Goal: Task Accomplishment & Management: Manage account settings

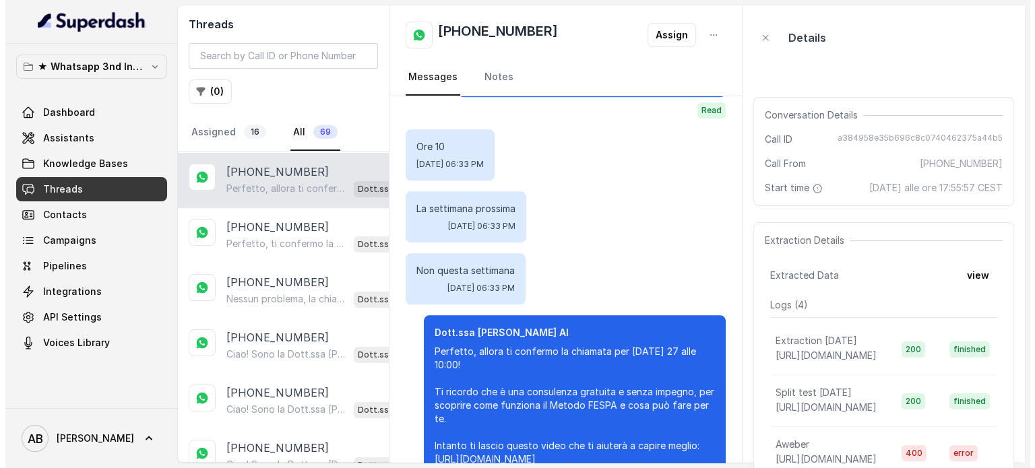
scroll to position [97, 0]
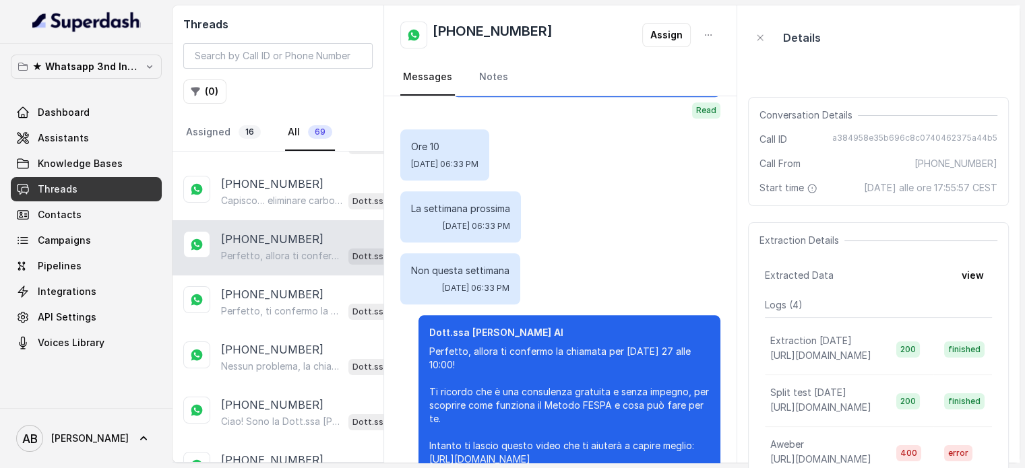
click at [272, 225] on div "+393200805113 Perfetto, allora ti confermo la chiamata per mercoledì 27 alle 10…" at bounding box center [277, 247] width 211 height 55
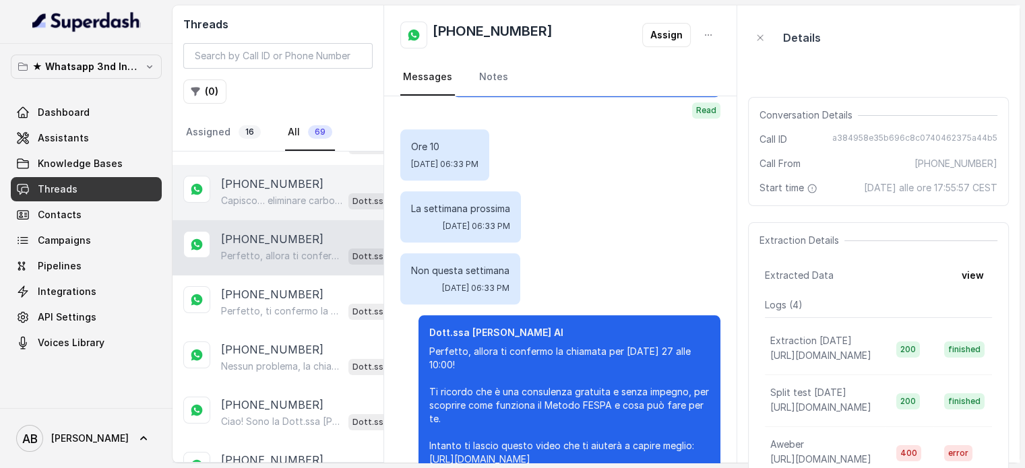
drag, startPoint x: 290, startPoint y: 199, endPoint x: 285, endPoint y: 214, distance: 16.4
click at [288, 196] on p "Capisco… eliminare carboidrati e dolci può essere davvero difficile da sostener…" at bounding box center [282, 200] width 122 height 13
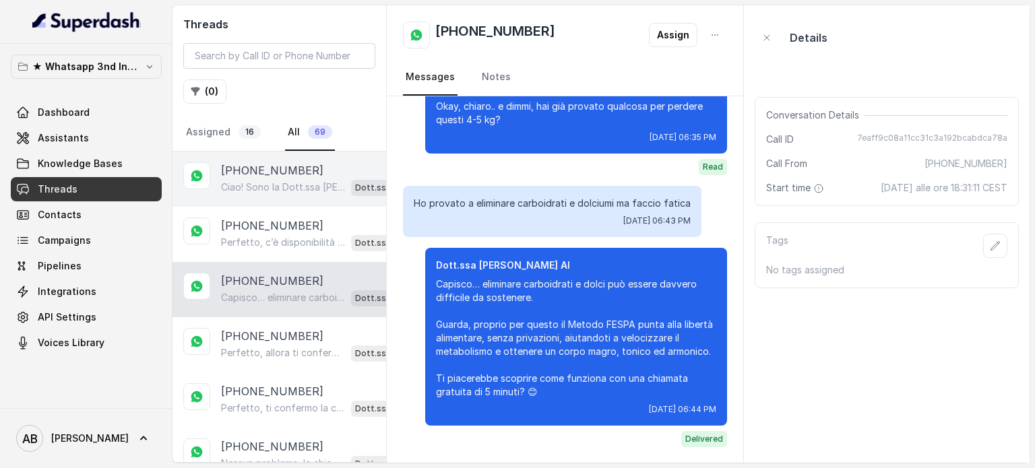
click at [292, 189] on p "Ciao! Sono la Dott.ssa [PERSON_NAME] del Metodo F.E.S.P.A., piacere di conoscer…" at bounding box center [283, 187] width 125 height 13
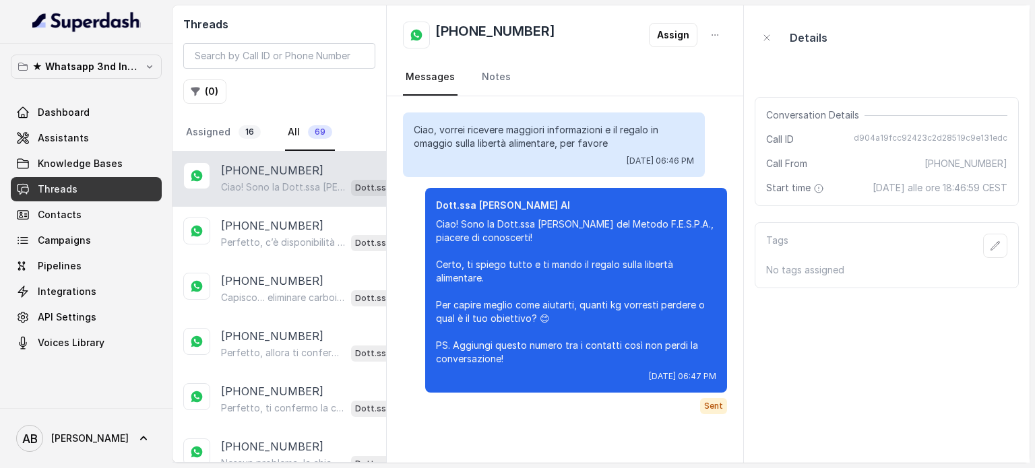
click at [284, 204] on div "+393792914205 Ciao! Sono la Dott.ssa Federica Saccone del Metodo F.E.S.P.A., pi…" at bounding box center [279, 179] width 214 height 55
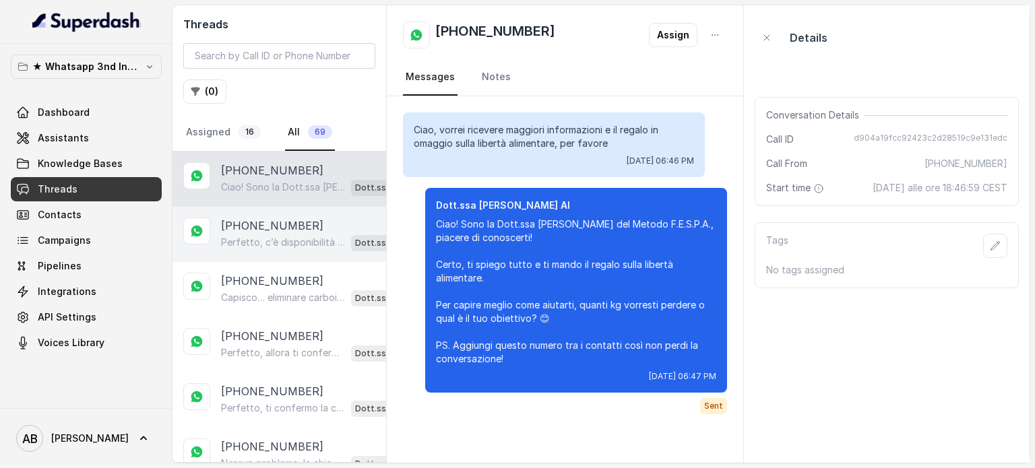
click at [283, 241] on p "Perfetto, c’è disponibilità giovedì alle 17:00. Ti confermo la chiamata per gio…" at bounding box center [283, 242] width 125 height 13
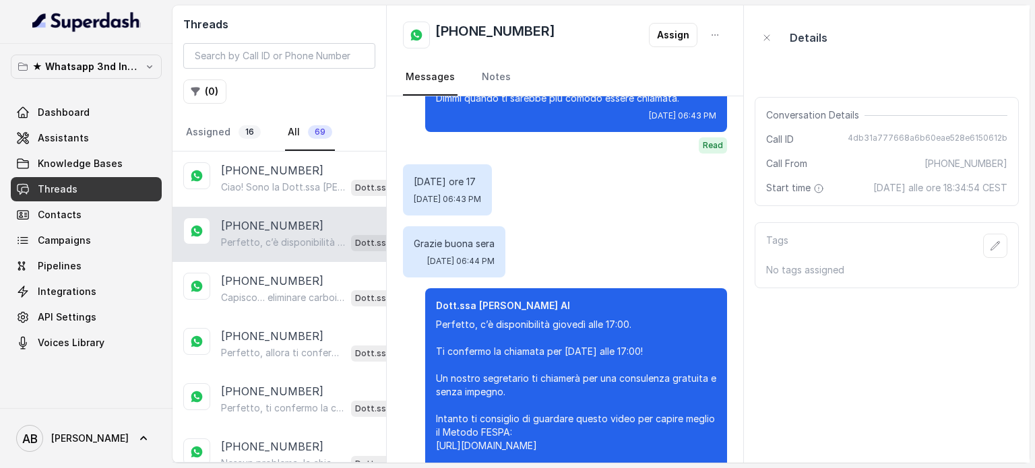
scroll to position [1589, 0]
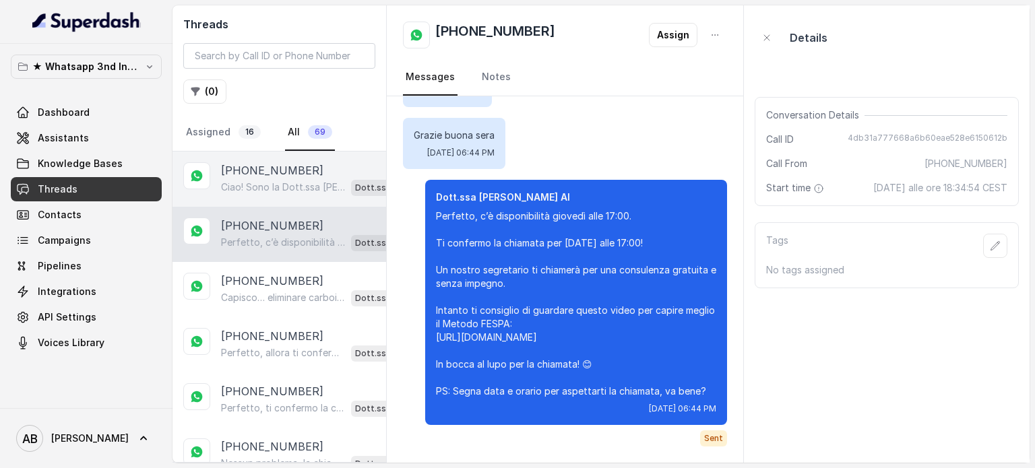
click at [257, 179] on div "Ciao! Sono la Dott.ssa Federica Saccone del Metodo F.E.S.P.A., piacere di conos…" at bounding box center [317, 188] width 192 height 18
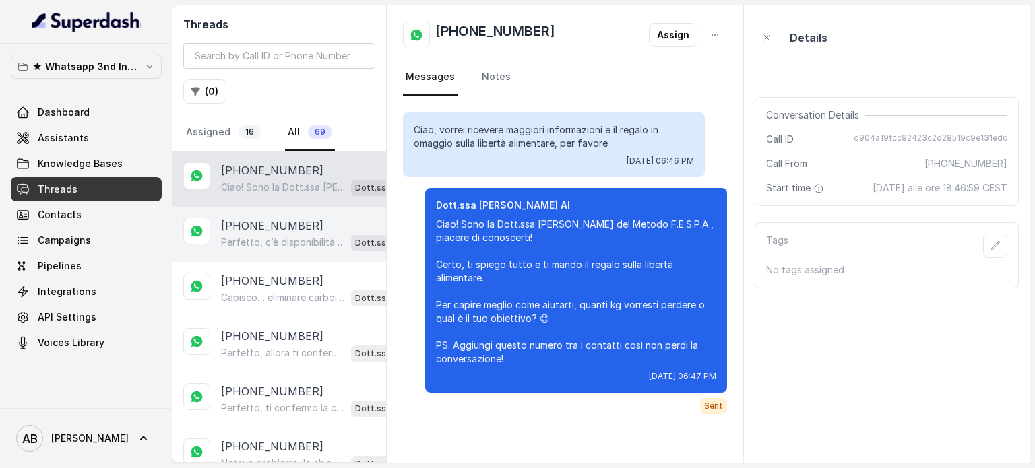
click at [294, 254] on div "+393273923417 Perfetto, c’è disponibilità giovedì alle 17:00. Ti confermo la ch…" at bounding box center [279, 234] width 214 height 55
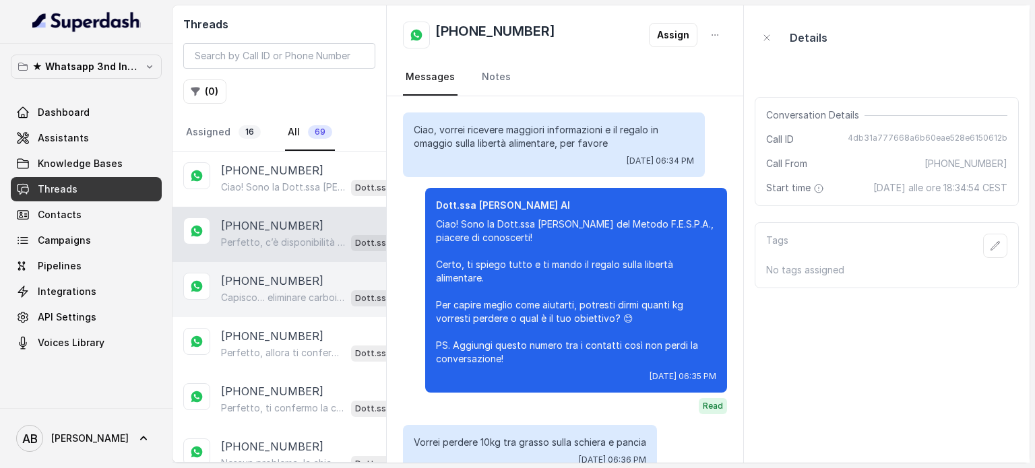
scroll to position [1589, 0]
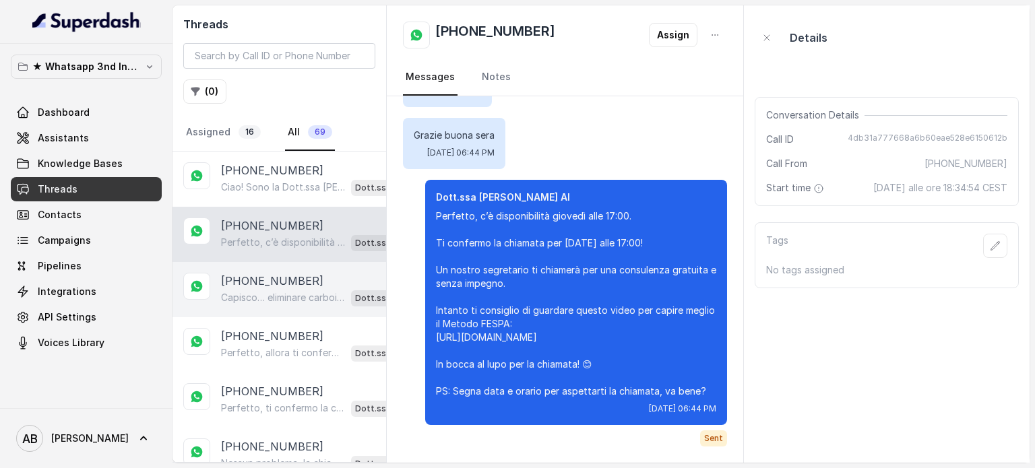
click at [305, 289] on div "Capisco… eliminare carboidrati e dolci può essere davvero difficile da sostener…" at bounding box center [317, 298] width 192 height 18
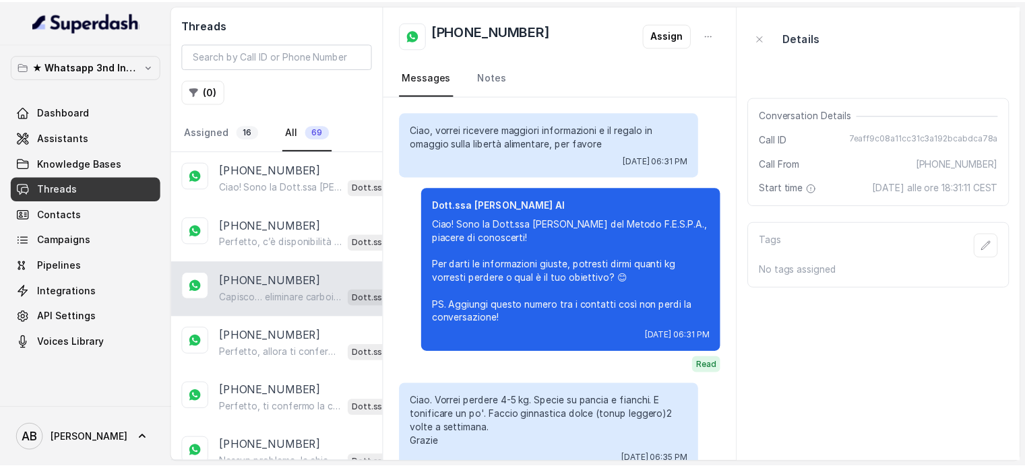
scroll to position [417, 0]
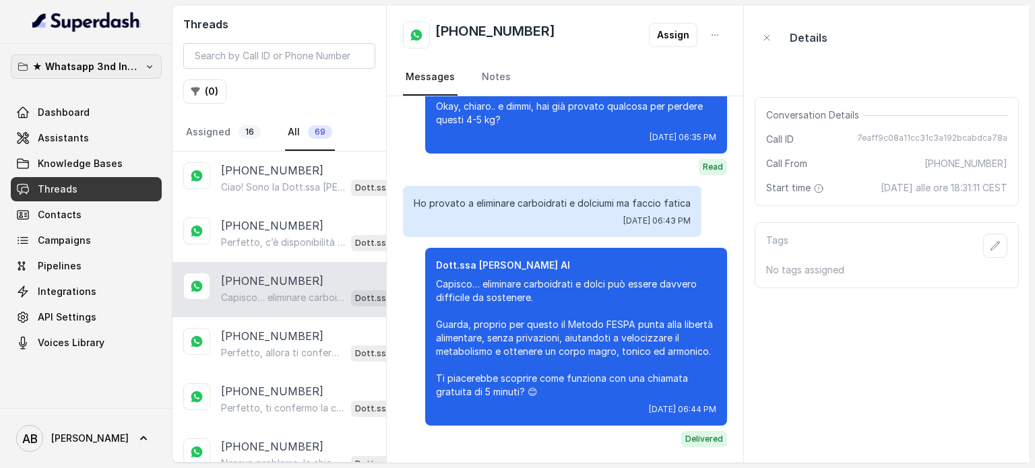
click at [85, 57] on button "★ Whatsapp 3nd Inbound BM5" at bounding box center [86, 67] width 151 height 24
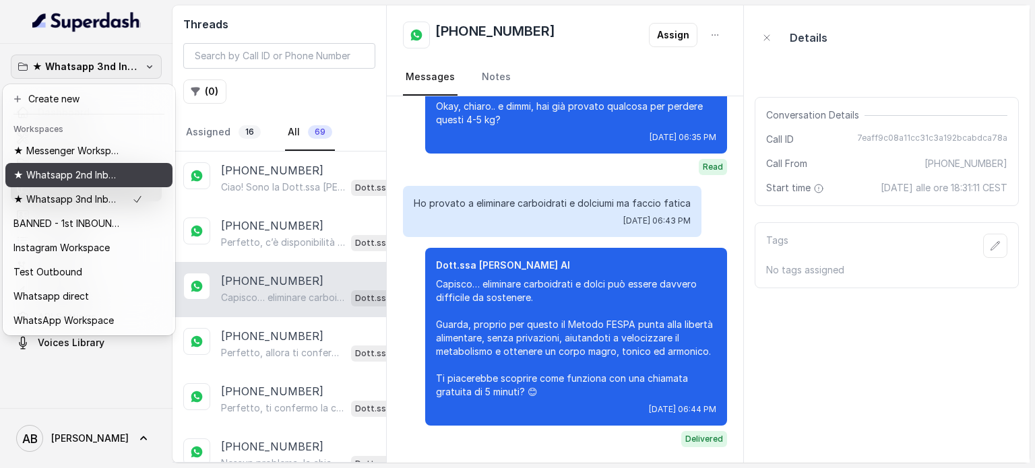
click at [124, 170] on div "★ Whatsapp 2nd Inbound BM5" at bounding box center [77, 175] width 129 height 16
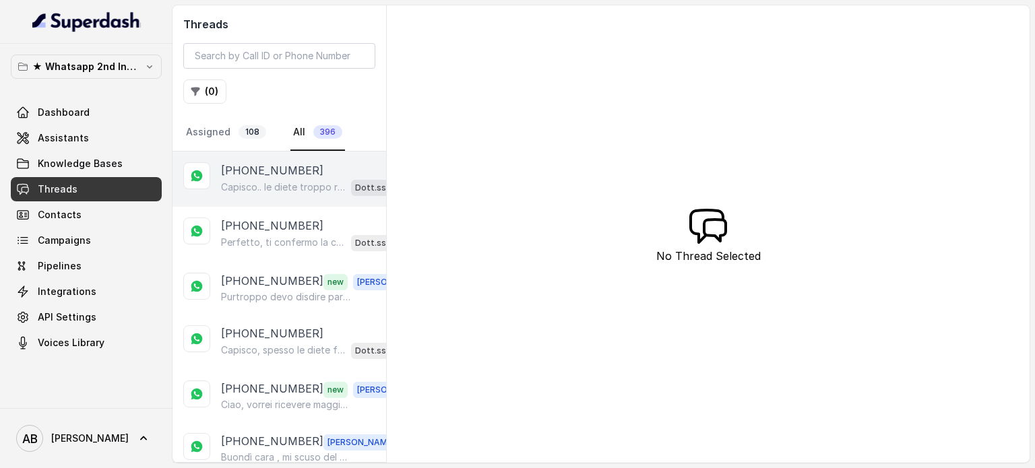
click at [266, 204] on div "+393403178840 Capisco.. le diete troppo restrittive come solo carne senza pasta…" at bounding box center [279, 179] width 214 height 55
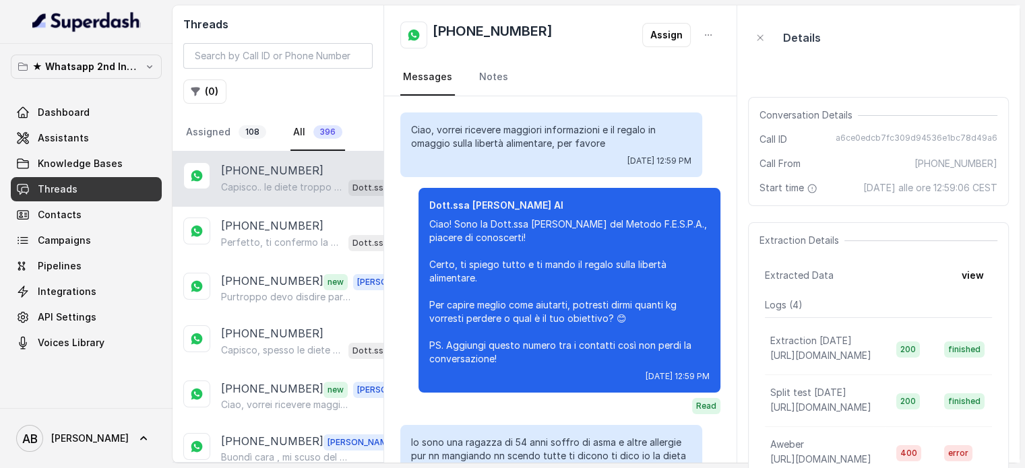
scroll to position [810, 0]
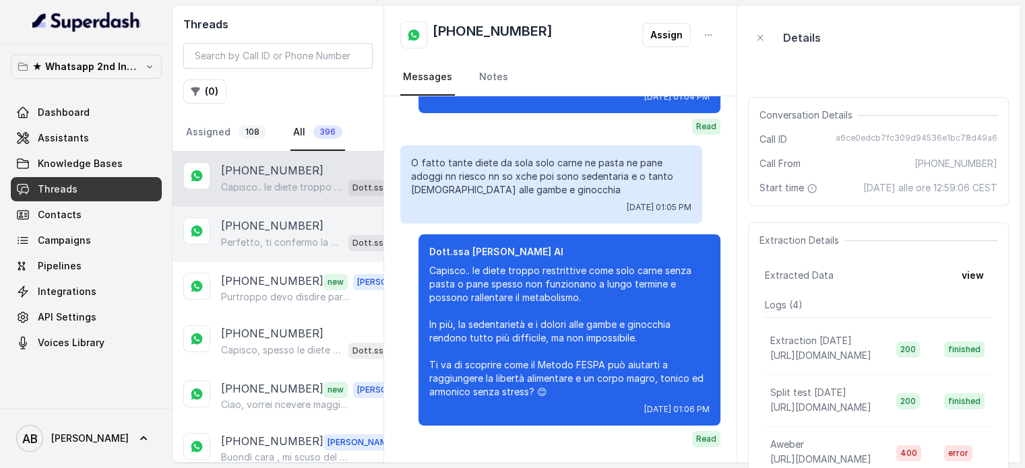
click at [274, 221] on p "+393393838420" at bounding box center [272, 226] width 102 height 16
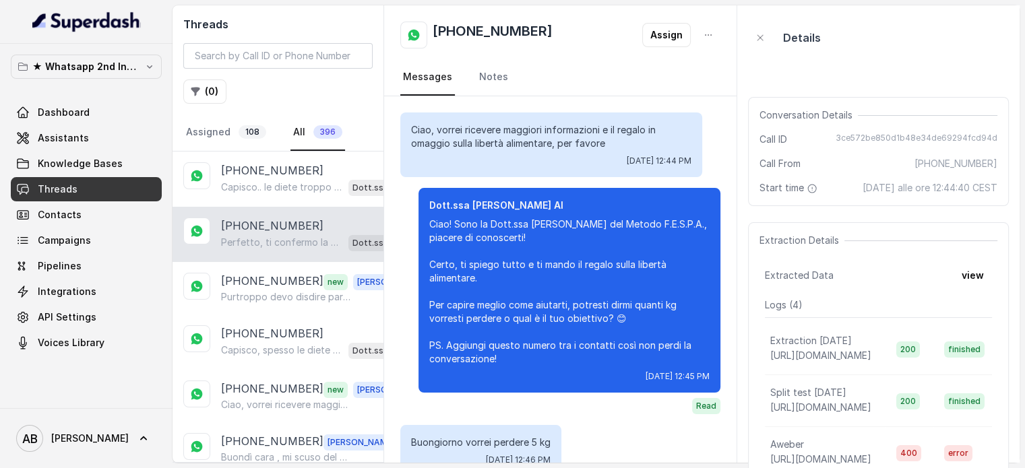
scroll to position [1452, 0]
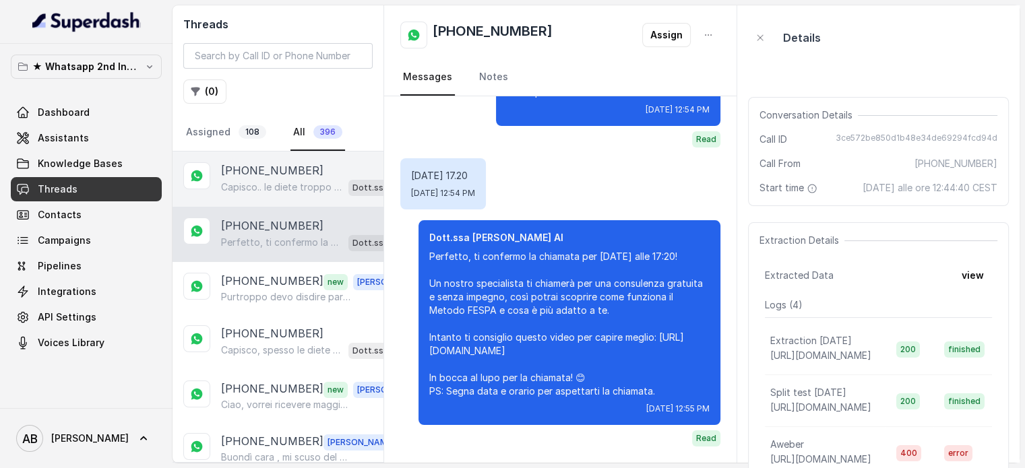
drag, startPoint x: 300, startPoint y: 177, endPoint x: 287, endPoint y: 239, distance: 63.9
click at [300, 175] on p "+393403178840" at bounding box center [272, 170] width 102 height 16
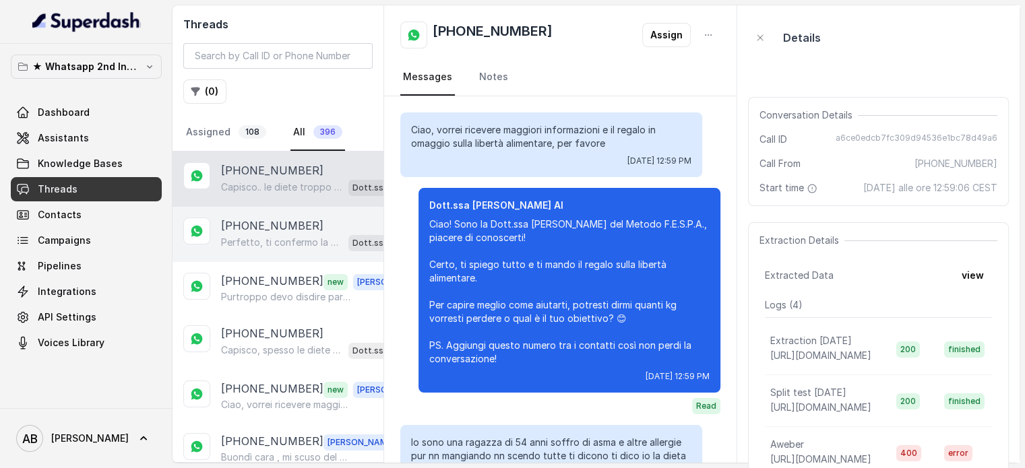
scroll to position [810, 0]
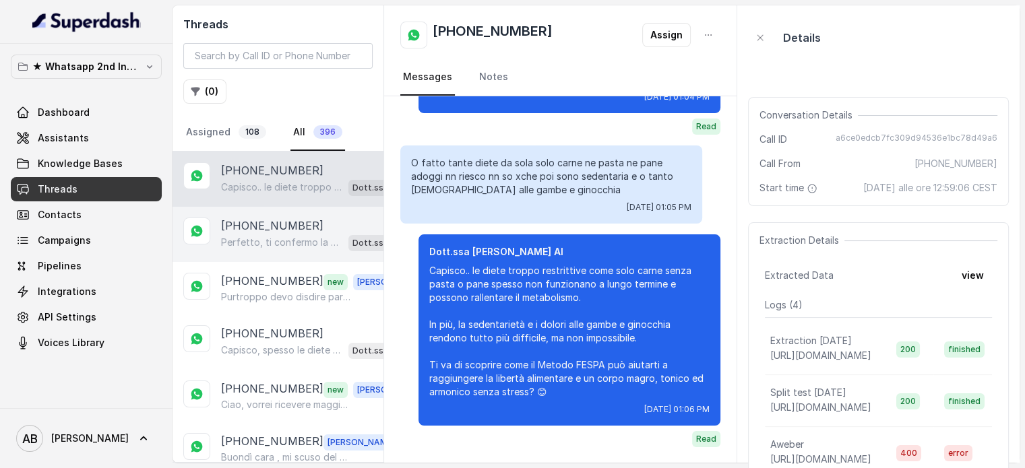
click at [287, 239] on p "Perfetto, ti confermo la chiamata per oggi alle 17:20! Un nostro specialista ti…" at bounding box center [282, 242] width 122 height 13
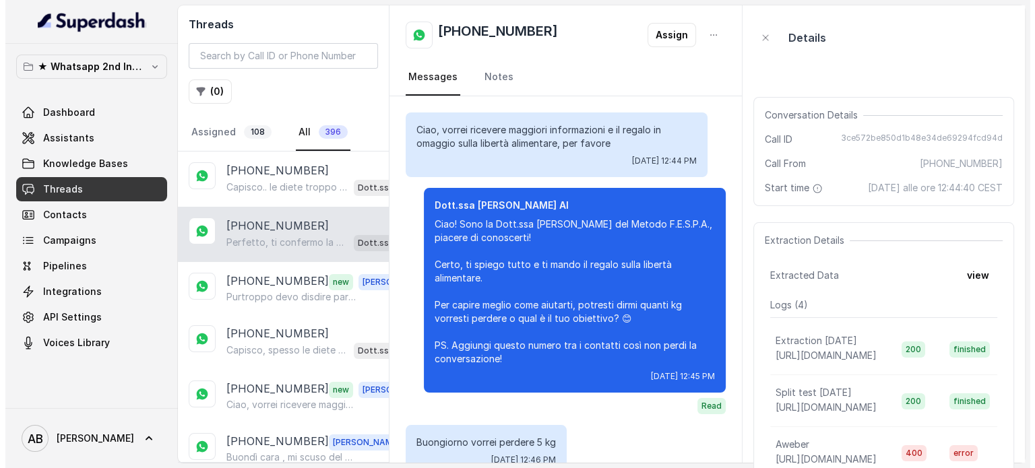
scroll to position [1452, 0]
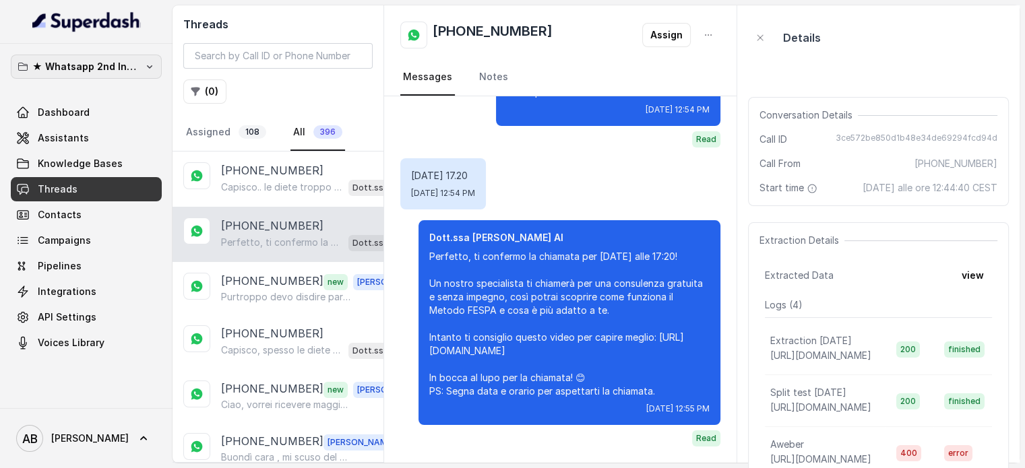
drag, startPoint x: 102, startPoint y: 74, endPoint x: 100, endPoint y: 81, distance: 7.0
click at [102, 73] on p "★ Whatsapp 2nd Inbound BM5" at bounding box center [86, 67] width 108 height 16
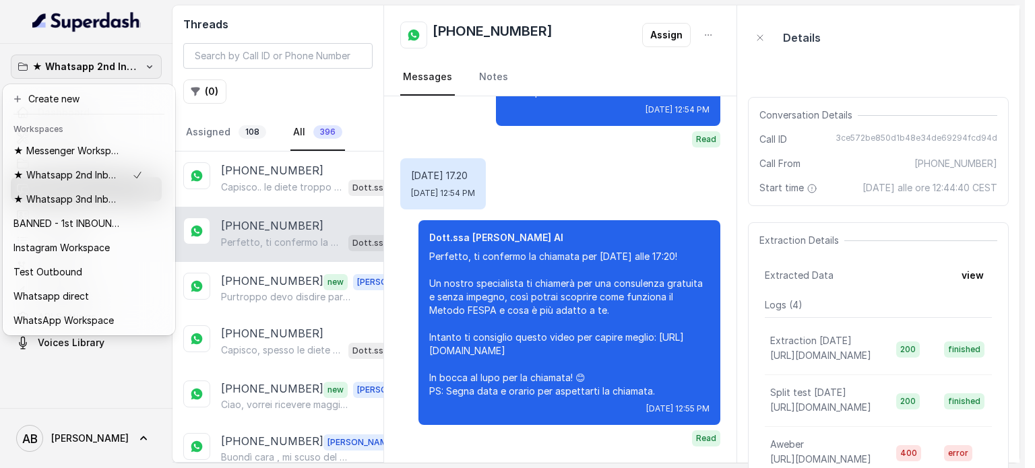
click at [154, 41] on nav "★ Whatsapp 2nd Inbound BM5 Dashboard Assistants Knowledge Bases Threads Contact…" at bounding box center [86, 234] width 172 height 468
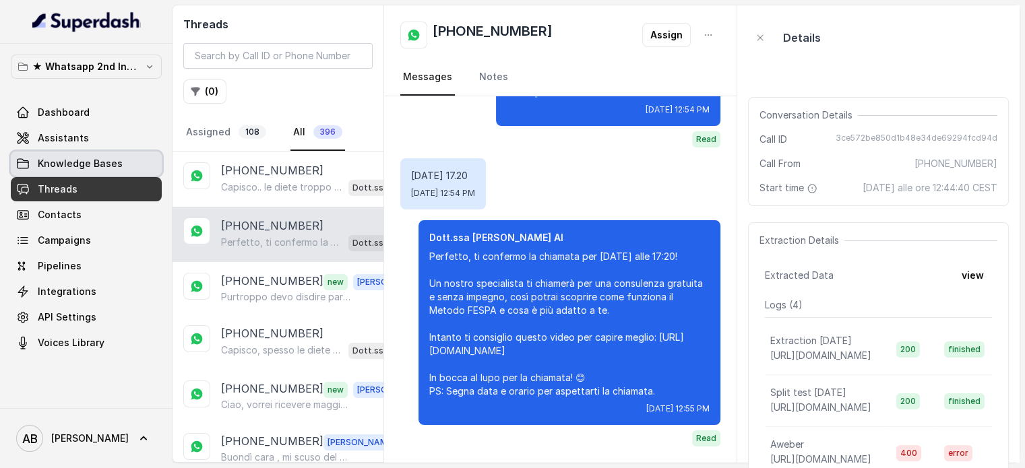
click at [108, 161] on span "Knowledge Bases" at bounding box center [80, 163] width 85 height 13
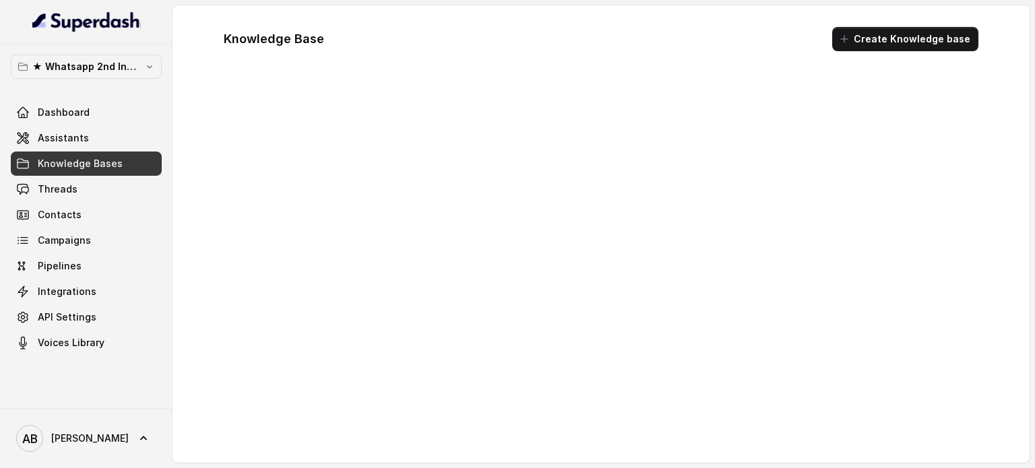
click at [99, 90] on div "★ Whatsapp 2nd Inbound BM5 Dashboard Assistants Knowledge Bases Threads Contact…" at bounding box center [86, 205] width 151 height 300
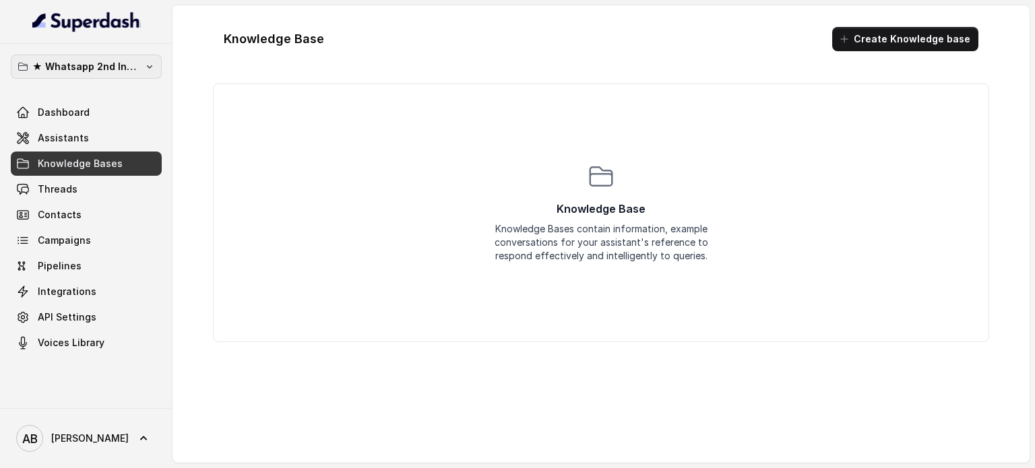
click at [102, 73] on p "★ Whatsapp 2nd Inbound BM5" at bounding box center [86, 67] width 108 height 16
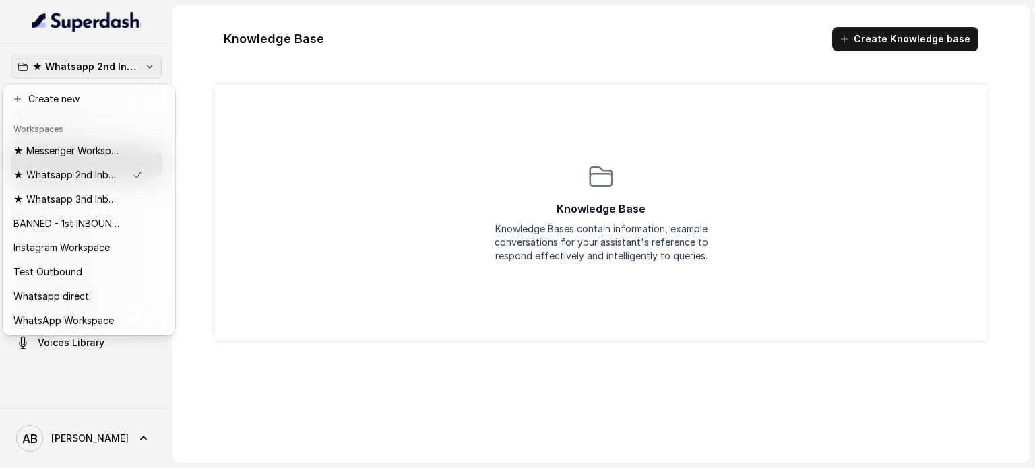
click at [157, 26] on nav "★ Whatsapp 2nd Inbound BM5 Dashboard Assistants Knowledge Bases Threads Contact…" at bounding box center [86, 234] width 172 height 468
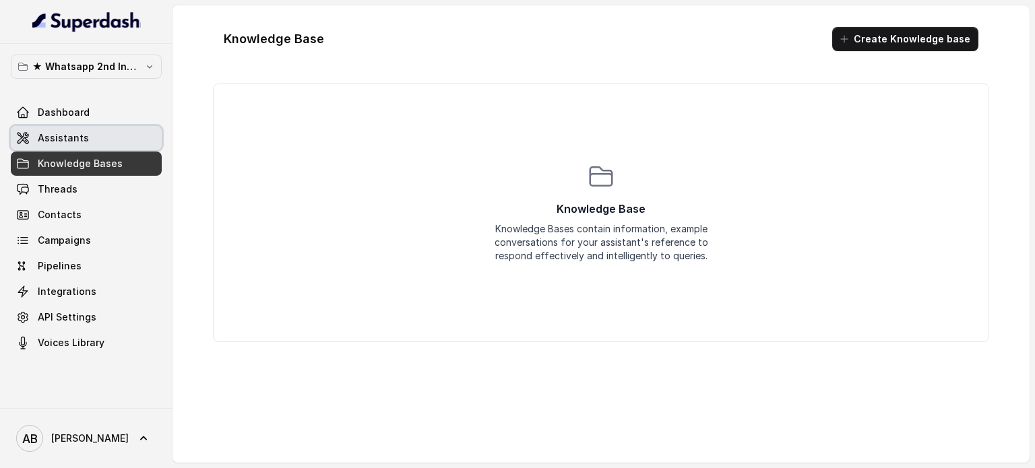
click at [119, 142] on link "Assistants" at bounding box center [86, 138] width 151 height 24
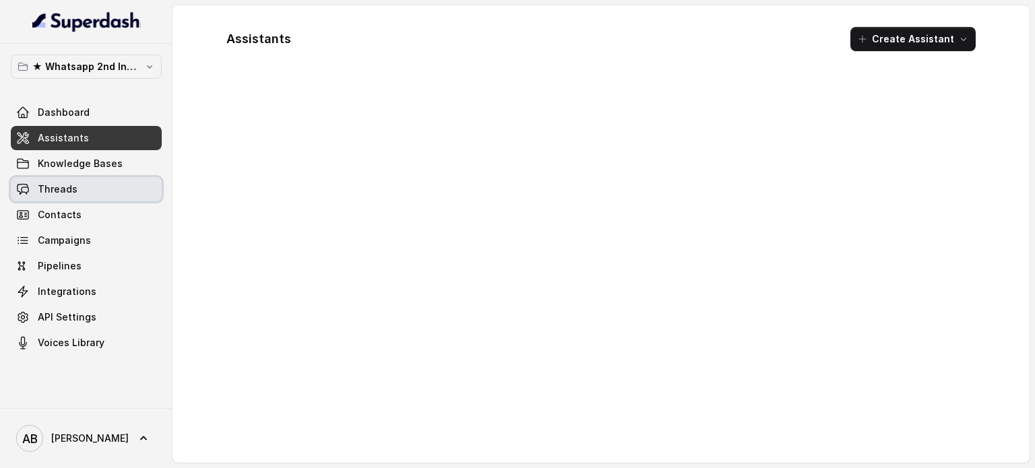
click at [113, 186] on link "Threads" at bounding box center [86, 189] width 151 height 24
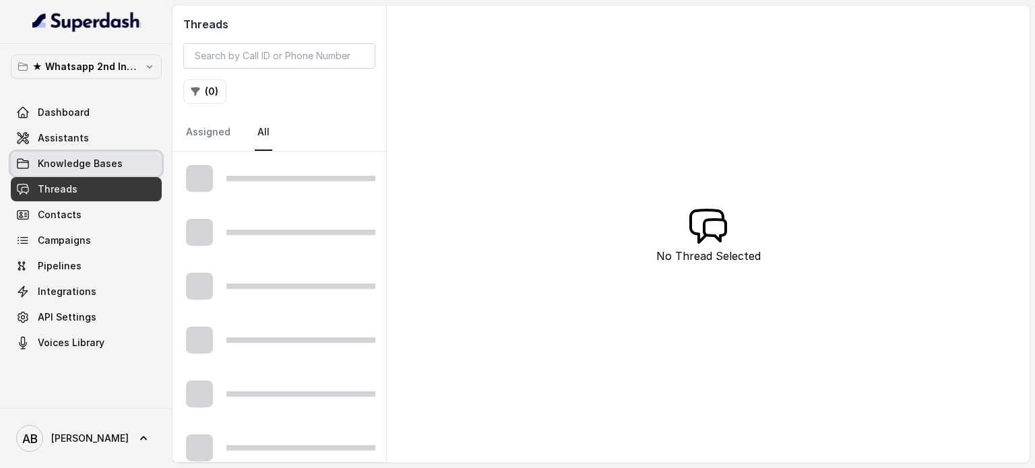
click at [108, 172] on link "Knowledge Bases" at bounding box center [86, 164] width 151 height 24
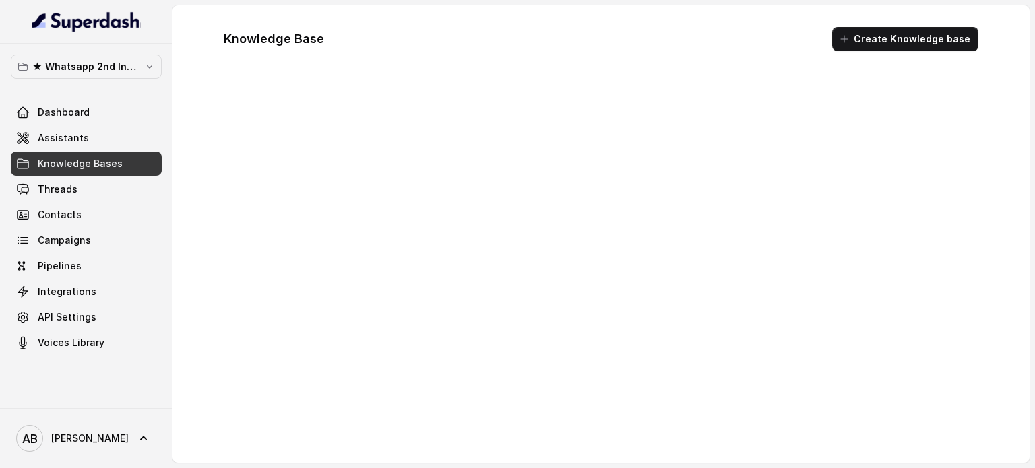
click at [117, 135] on link "Assistants" at bounding box center [86, 138] width 151 height 24
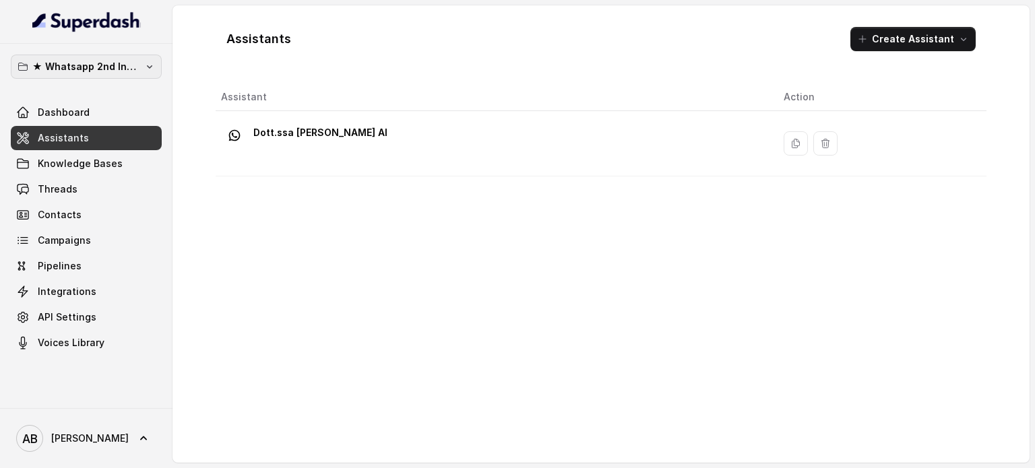
click at [119, 65] on p "★ Whatsapp 2nd Inbound BM5" at bounding box center [86, 67] width 108 height 16
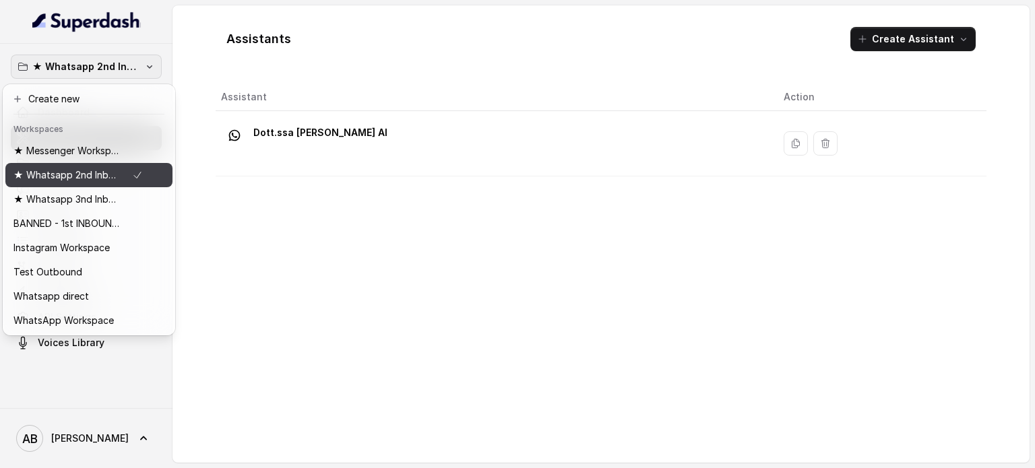
click at [110, 177] on p "★ Whatsapp 2nd Inbound BM5" at bounding box center [67, 175] width 108 height 16
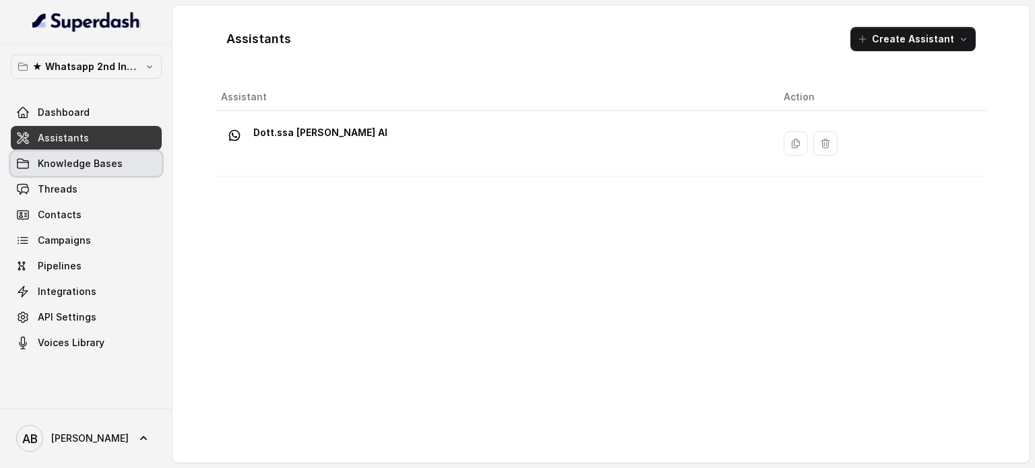
click at [108, 171] on link "Knowledge Bases" at bounding box center [86, 164] width 151 height 24
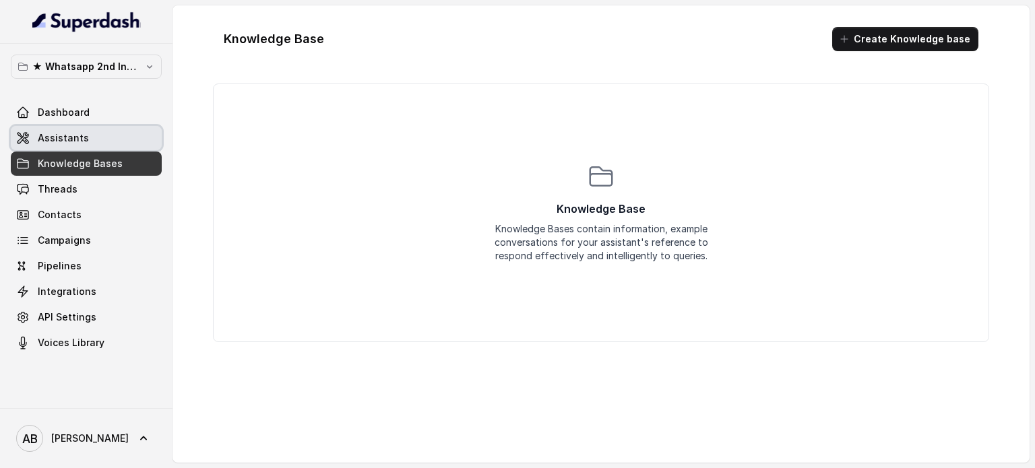
click at [109, 139] on link "Assistants" at bounding box center [86, 138] width 151 height 24
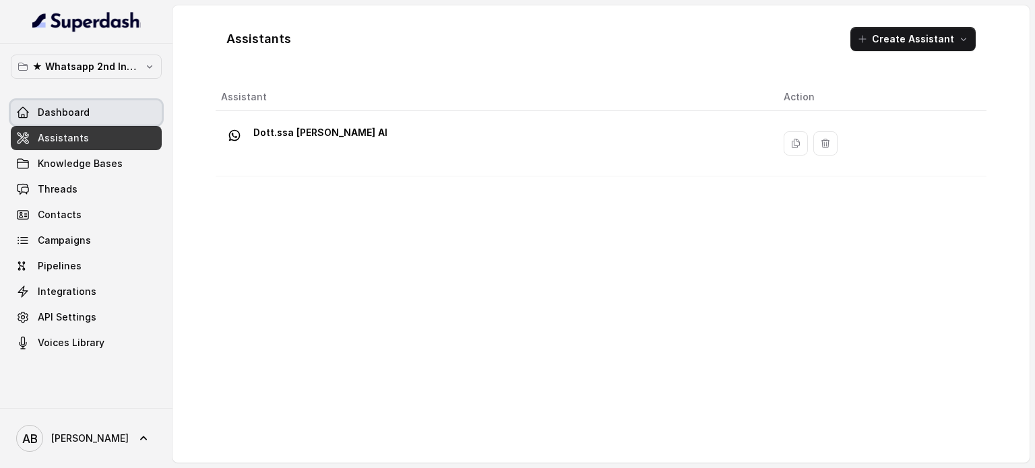
click at [84, 104] on link "Dashboard" at bounding box center [86, 112] width 151 height 24
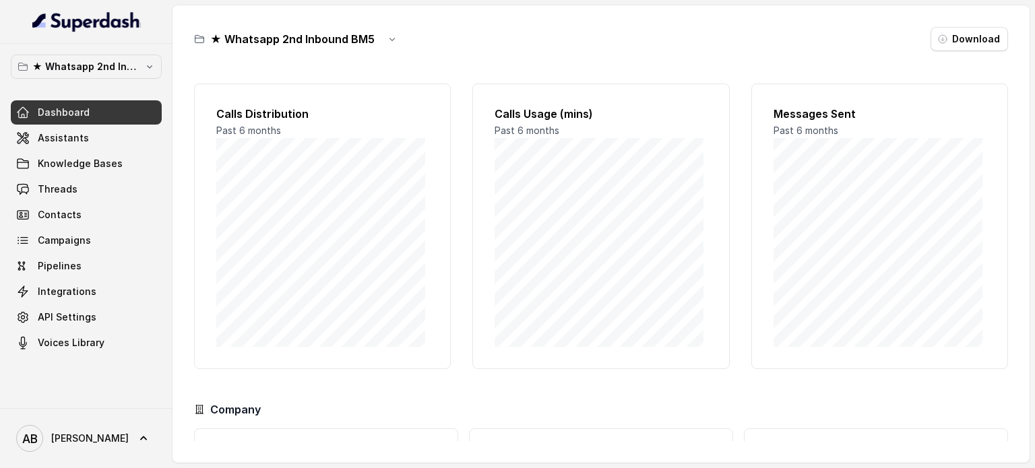
click at [230, 42] on h3 "★ Whatsapp 2nd Inbound BM5" at bounding box center [292, 39] width 164 height 16
drag, startPoint x: 224, startPoint y: 42, endPoint x: 238, endPoint y: 38, distance: 14.5
click at [224, 41] on h3 "★ Whatsapp 2nd Inbound BM5" at bounding box center [292, 39] width 164 height 16
click at [400, 41] on div "★ Whatsapp 2nd Inbound BM5 Download" at bounding box center [601, 39] width 814 height 24
click at [397, 41] on button "button" at bounding box center [392, 39] width 24 height 24
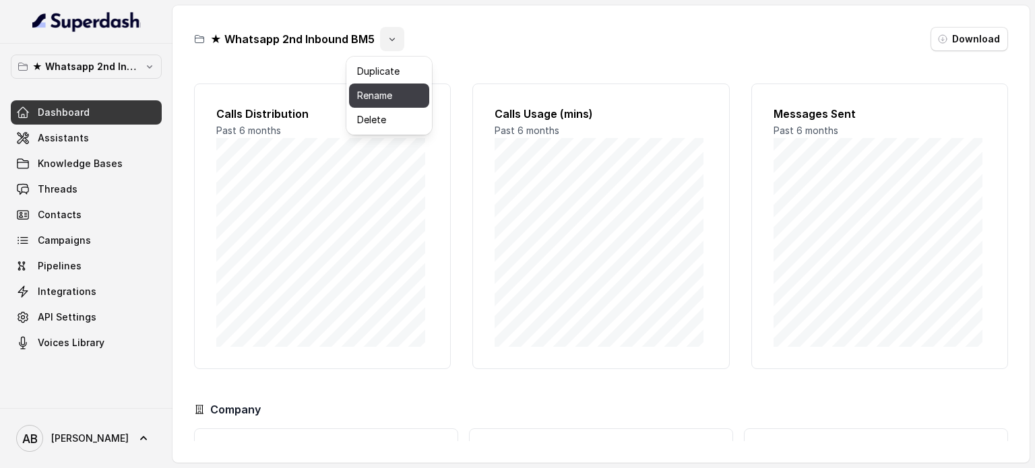
click at [373, 90] on button "Rename" at bounding box center [389, 96] width 80 height 24
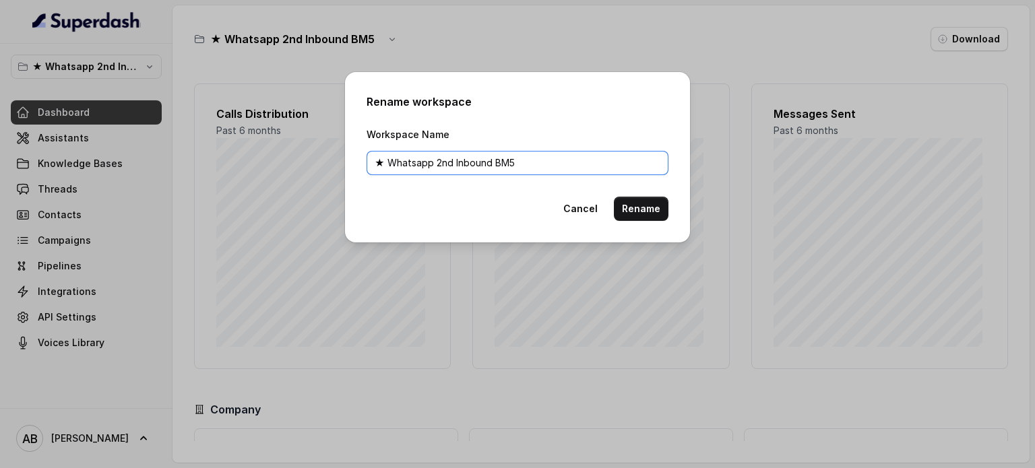
click at [387, 163] on input "★ Whatsapp 2nd Inbound BM5" at bounding box center [517, 163] width 302 height 24
type input "Whatsapp 2nd Inbound BM5"
click at [652, 210] on button "Rename" at bounding box center [641, 209] width 55 height 24
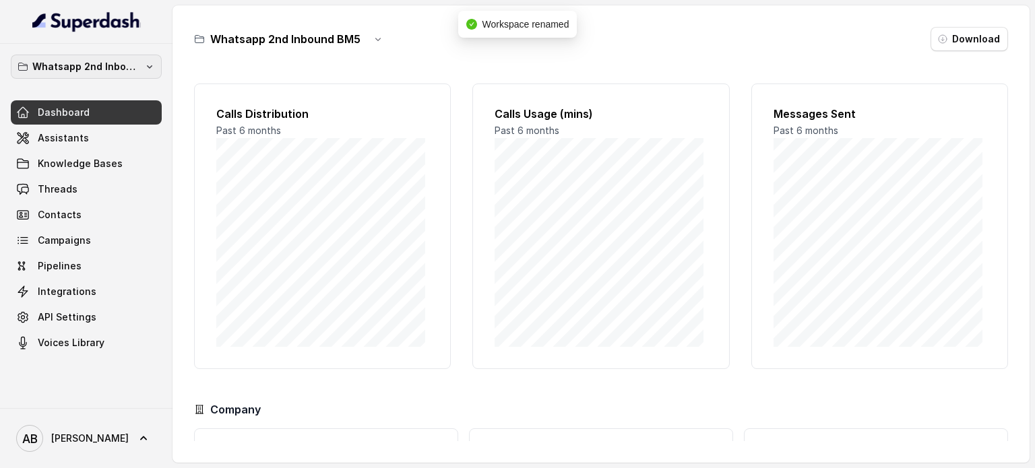
click at [103, 65] on p "Whatsapp 2nd Inbound BM5" at bounding box center [86, 67] width 108 height 16
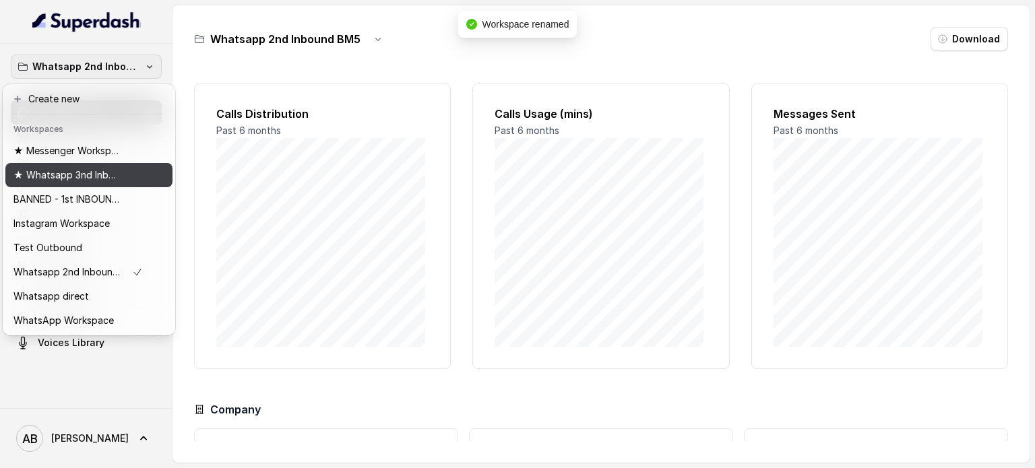
click at [103, 152] on p "★ Messenger Workspace" at bounding box center [67, 151] width 108 height 16
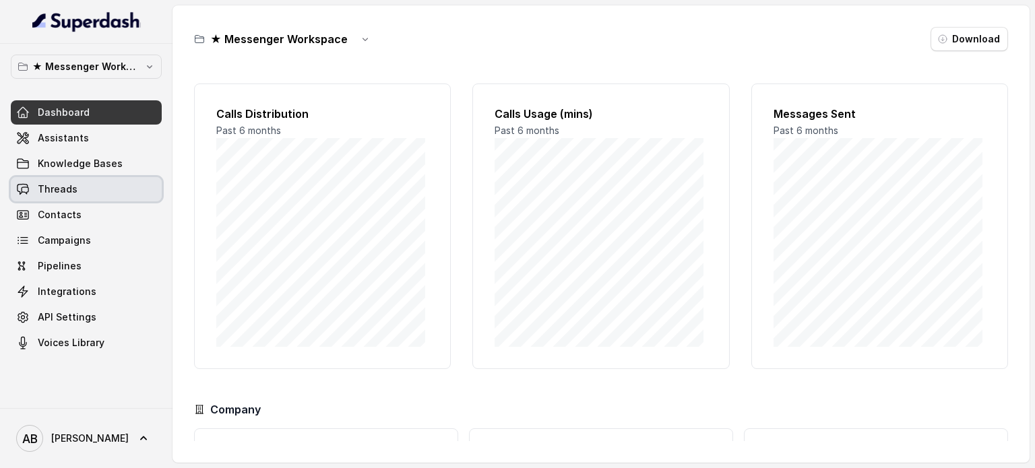
click at [77, 193] on link "Threads" at bounding box center [86, 189] width 151 height 24
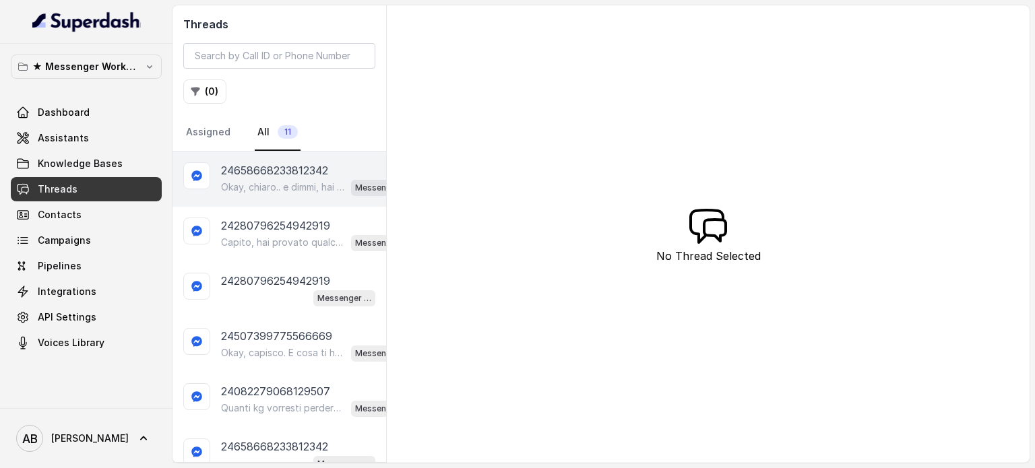
click at [262, 174] on p "24658668233812342" at bounding box center [274, 170] width 107 height 16
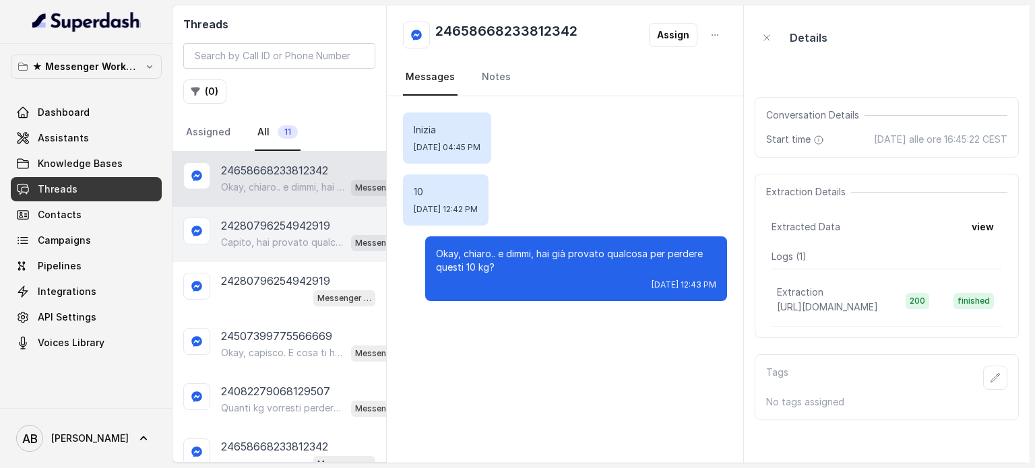
click at [260, 236] on p "Capito, hai provato qualcosa ma senza risultati soddisfacenti? Quali difficoltà…" at bounding box center [283, 242] width 125 height 13
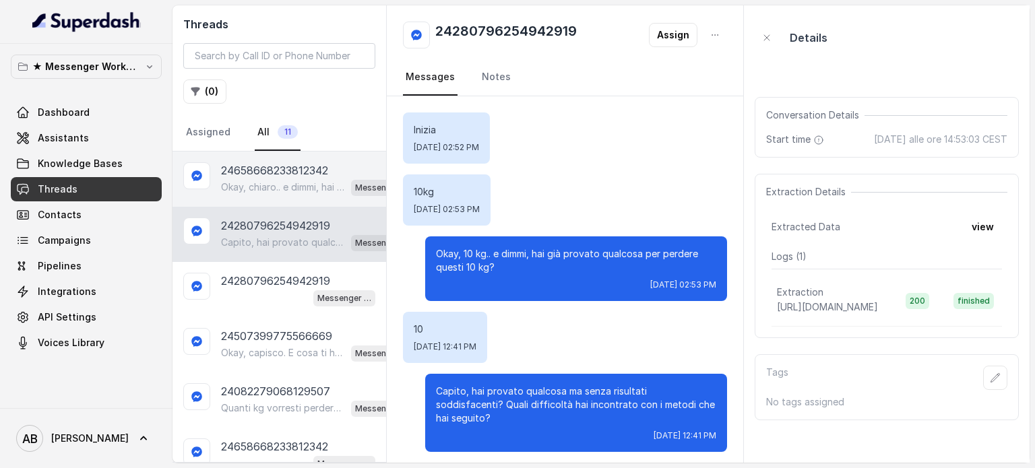
click at [278, 172] on p "24658668233812342" at bounding box center [274, 170] width 107 height 16
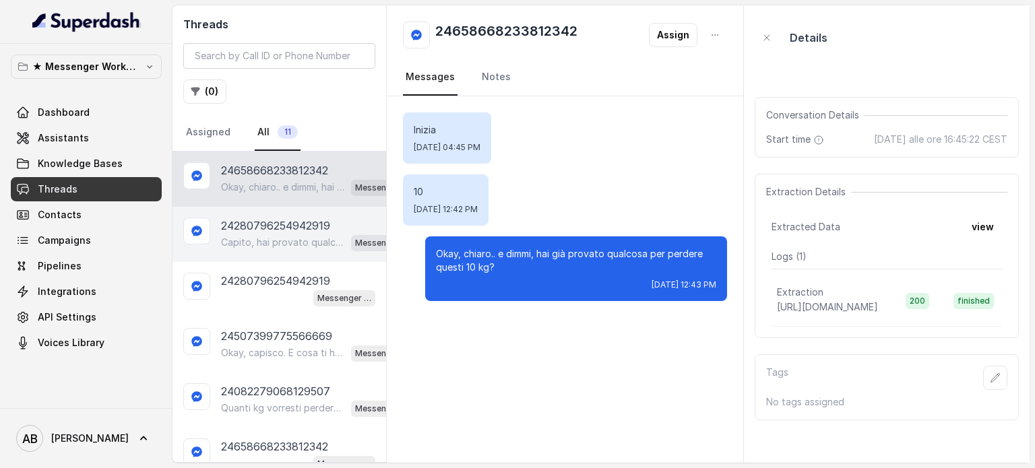
click at [287, 241] on p "Capito, hai provato qualcosa ma senza risultati soddisfacenti? Quali difficoltà…" at bounding box center [283, 242] width 125 height 13
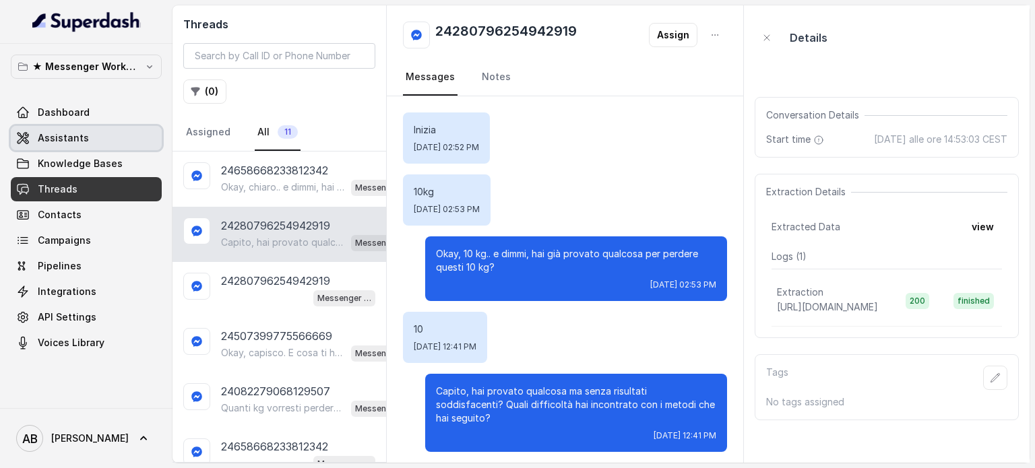
drag, startPoint x: 119, startPoint y: 134, endPoint x: 122, endPoint y: 112, distance: 22.5
click at [119, 133] on link "Assistants" at bounding box center [86, 138] width 151 height 24
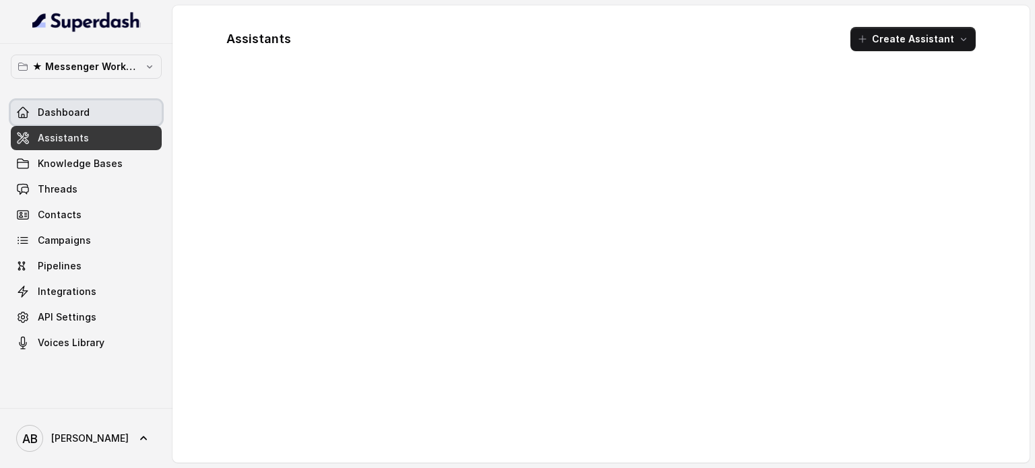
click at [122, 110] on link "Dashboard" at bounding box center [86, 112] width 151 height 24
